Goal: Task Accomplishment & Management: Complete application form

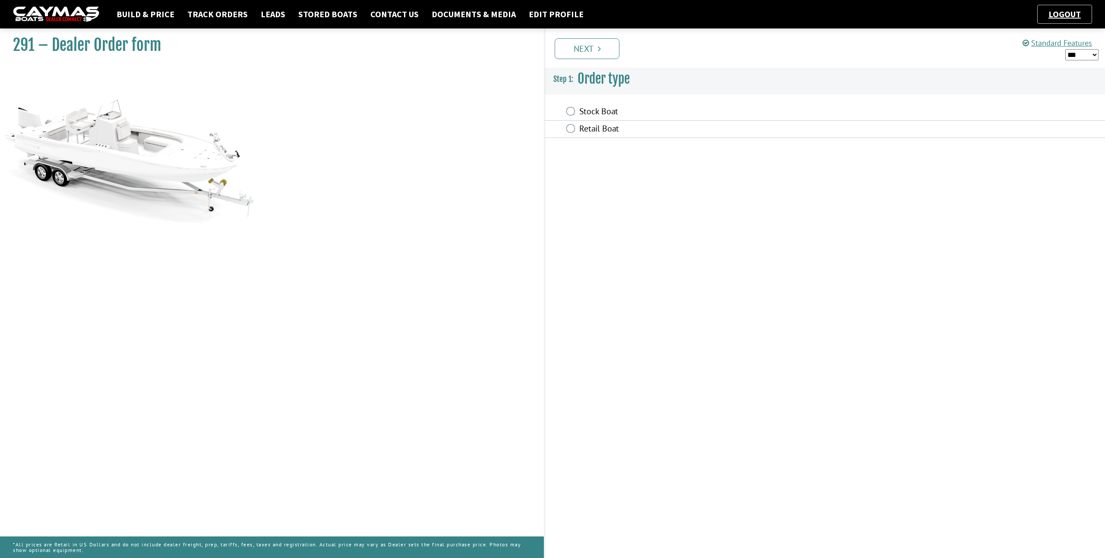
click at [620, 114] on label "Stock Boat" at bounding box center [736, 112] width 315 height 13
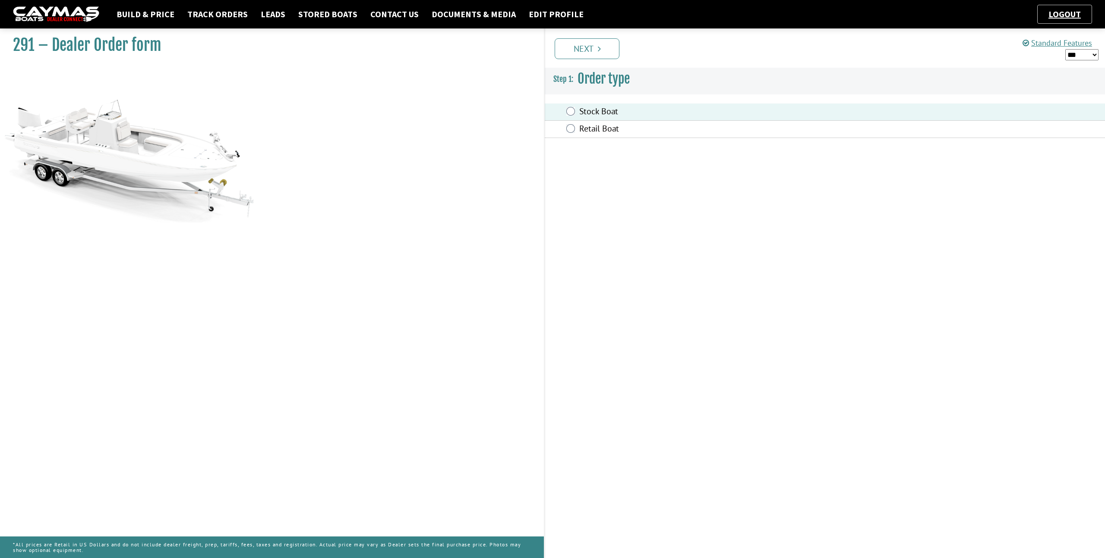
click at [599, 52] on icon "Pagination" at bounding box center [599, 48] width 3 height 9
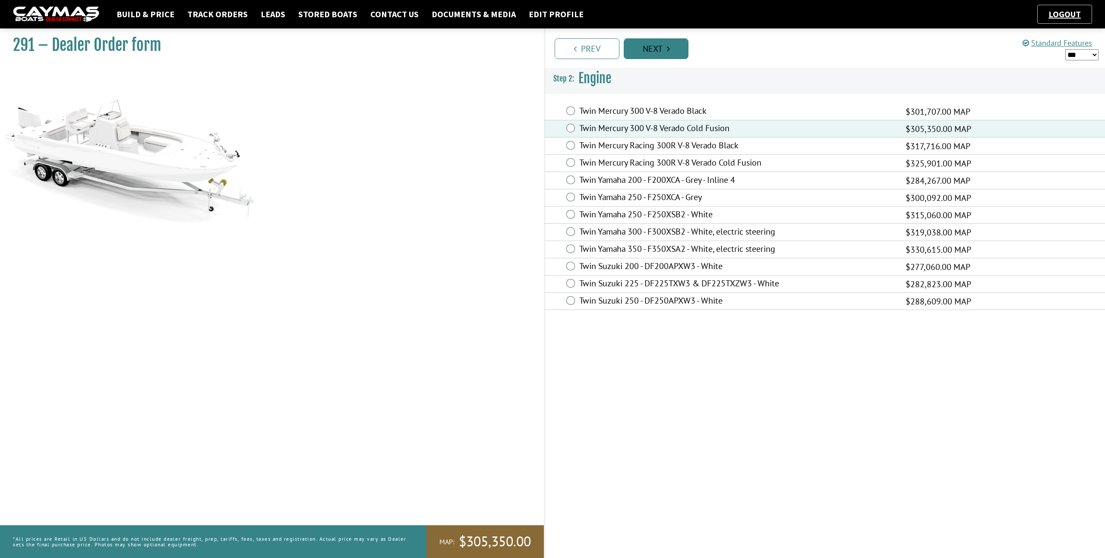
click at [640, 54] on link "Next" at bounding box center [656, 48] width 65 height 21
